Goal: Task Accomplishment & Management: Use online tool/utility

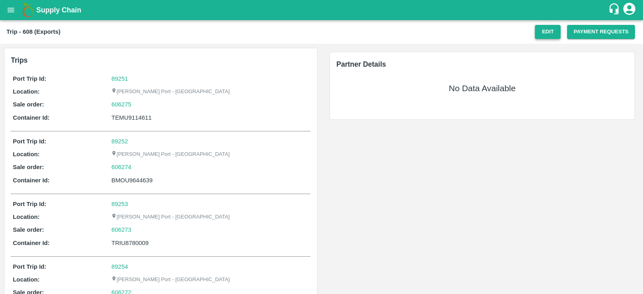
click at [545, 27] on button "Edit" at bounding box center [548, 32] width 26 height 14
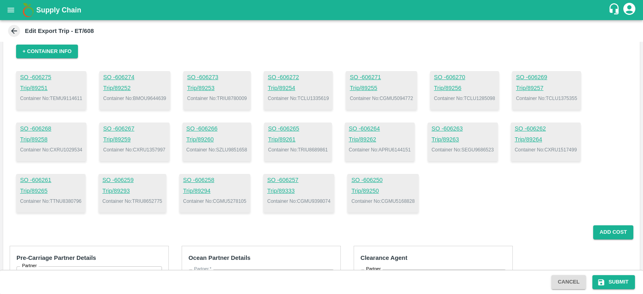
scroll to position [63, 0]
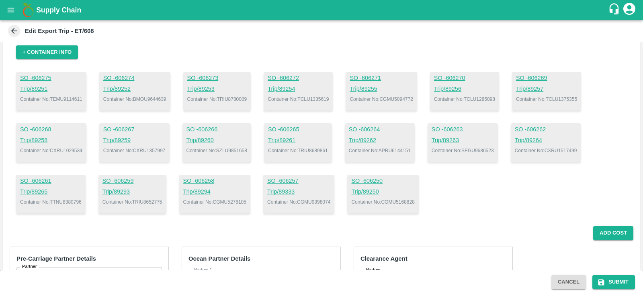
click at [227, 96] on p "Container No: TRIU8780009" at bounding box center [217, 99] width 60 height 7
copy p "TRIU8780009"
